Goal: Navigation & Orientation: Find specific page/section

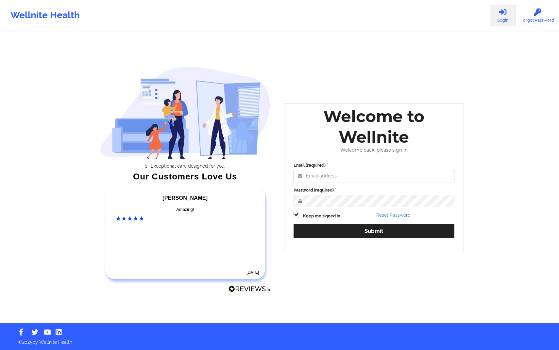
click at [363, 175] on input "Email (required)" at bounding box center [374, 176] width 161 height 12
paste input "[EMAIL_ADDRESS][DOMAIN_NAME]"
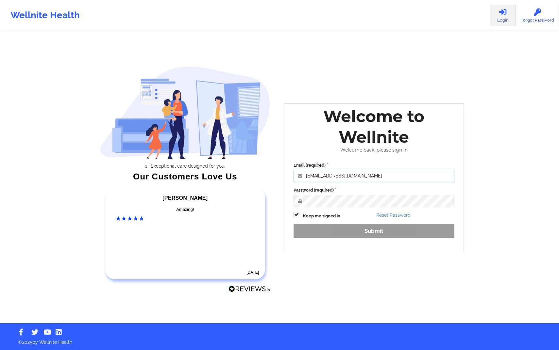
type input "[EMAIL_ADDRESS][DOMAIN_NAME]"
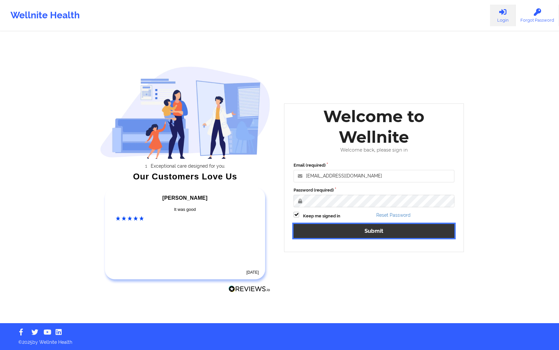
click at [315, 236] on button "Submit" at bounding box center [374, 231] width 161 height 14
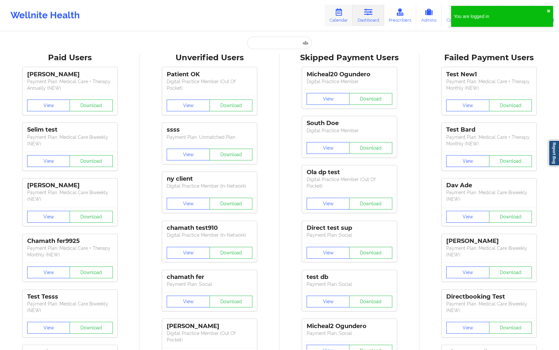
click at [346, 13] on link "Calendar" at bounding box center [339, 16] width 28 height 22
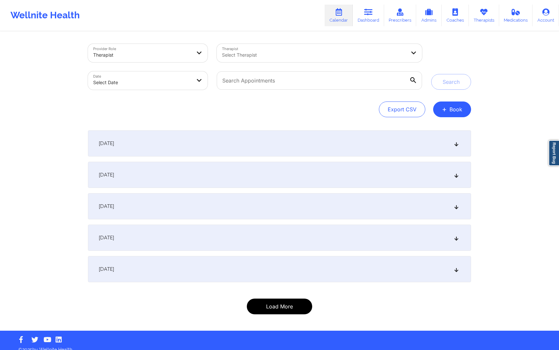
click at [282, 302] on button "Load More" at bounding box center [279, 306] width 65 height 16
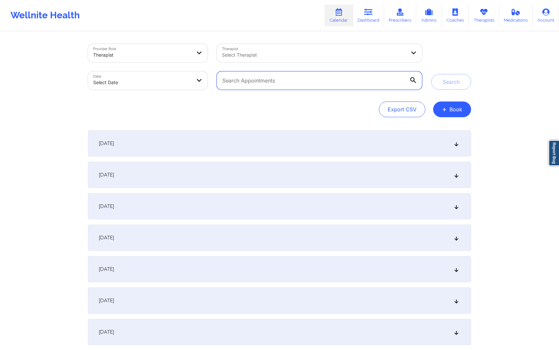
click at [257, 79] on input "text" at bounding box center [319, 80] width 205 height 18
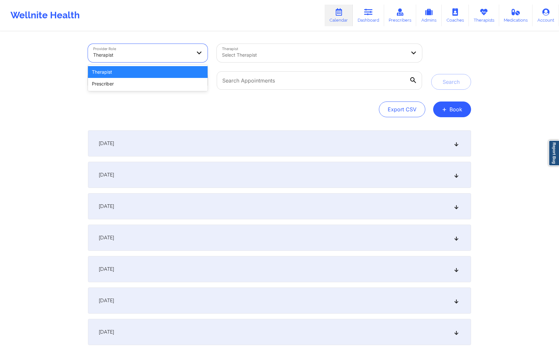
click at [178, 57] on div at bounding box center [142, 55] width 98 height 8
